Goal: Information Seeking & Learning: Learn about a topic

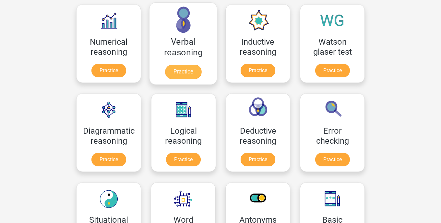
scroll to position [105, 0]
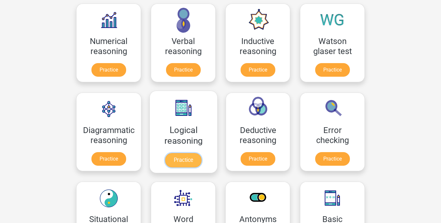
click at [190, 153] on link "Practice" at bounding box center [183, 160] width 36 height 14
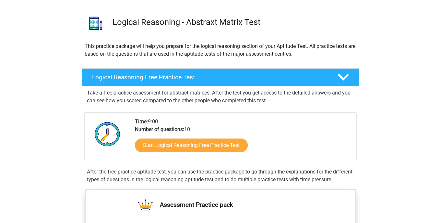
scroll to position [51, 0]
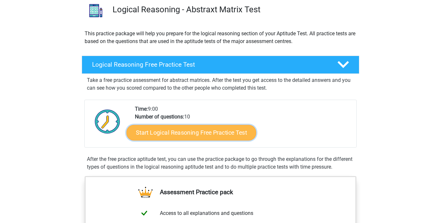
click at [184, 134] on link "Start Logical Reasoning Free Practice Test" at bounding box center [191, 133] width 130 height 16
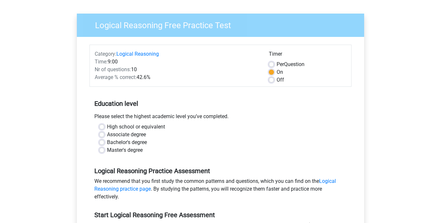
scroll to position [39, 0]
click at [276, 80] on label "Off" at bounding box center [279, 80] width 7 height 8
click at [273, 80] on input "Off" at bounding box center [271, 79] width 5 height 6
radio input "true"
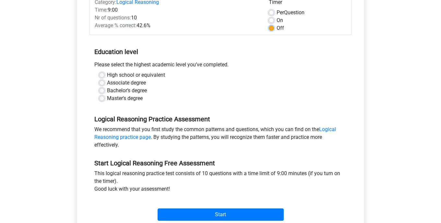
scroll to position [91, 0]
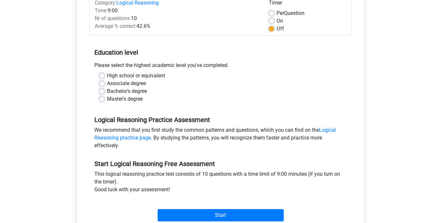
click at [107, 90] on label "Bachelor's degree" at bounding box center [127, 91] width 40 height 8
click at [101, 90] on input "Bachelor's degree" at bounding box center [101, 90] width 5 height 6
radio input "true"
click at [107, 83] on label "Associate degree" at bounding box center [126, 84] width 39 height 8
click at [100, 83] on input "Associate degree" at bounding box center [101, 83] width 5 height 6
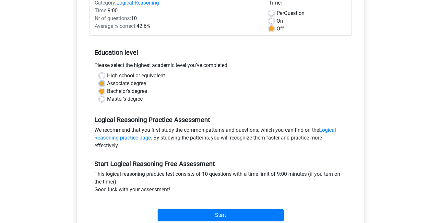
radio input "true"
click at [107, 92] on label "Bachelor's degree" at bounding box center [127, 91] width 40 height 8
click at [102, 92] on input "Bachelor's degree" at bounding box center [101, 90] width 5 height 6
radio input "true"
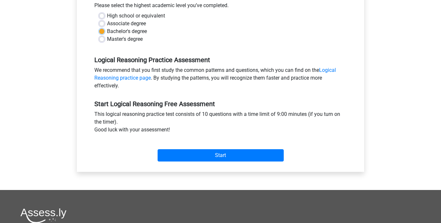
scroll to position [167, 0]
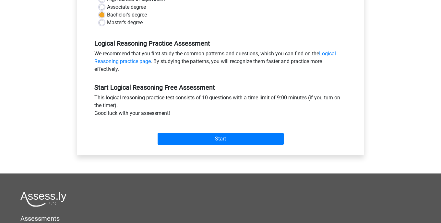
click at [189, 146] on div "Start" at bounding box center [220, 134] width 262 height 28
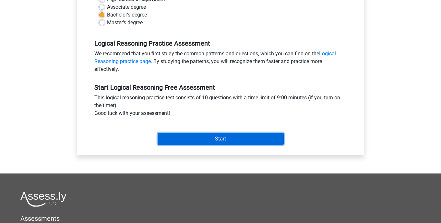
click at [190, 136] on input "Start" at bounding box center [220, 139] width 126 height 12
